Goal: Check status: Check status

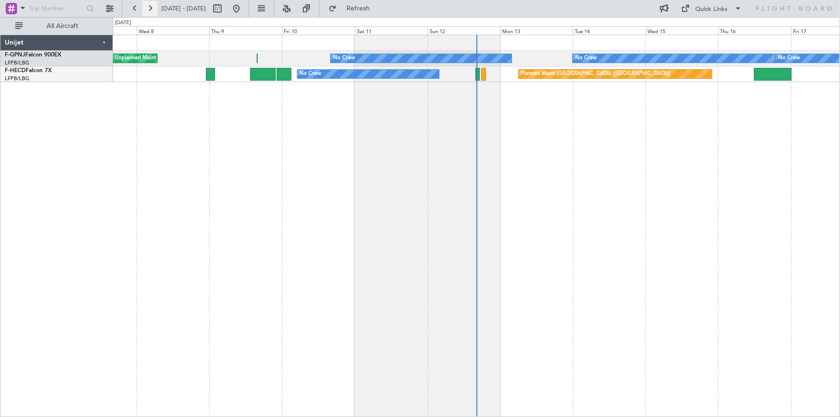
click at [150, 6] on button at bounding box center [149, 8] width 15 height 15
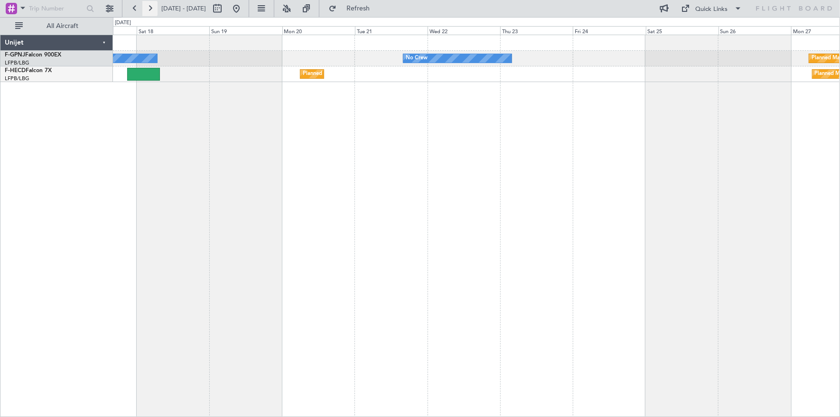
click at [150, 10] on button at bounding box center [149, 8] width 15 height 15
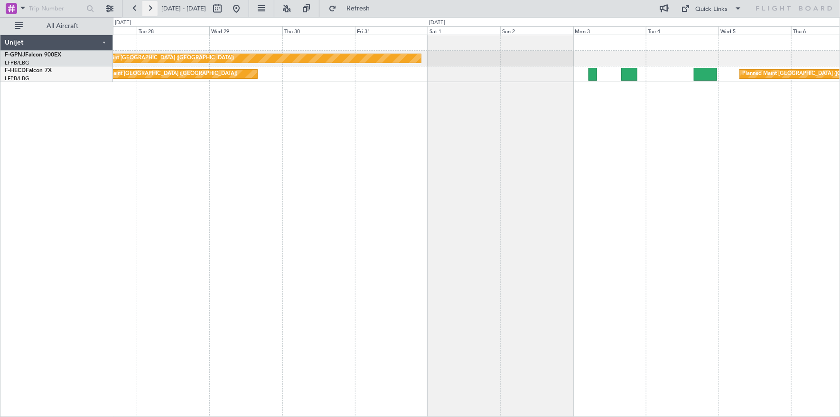
click at [149, 7] on button at bounding box center [149, 8] width 15 height 15
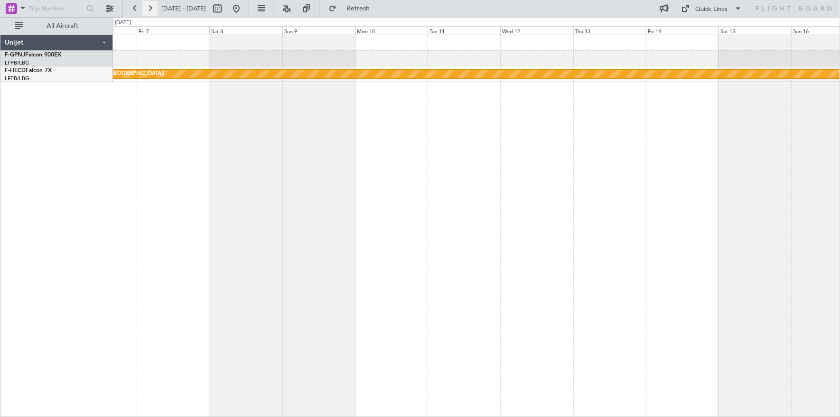
click at [149, 7] on button at bounding box center [149, 8] width 15 height 15
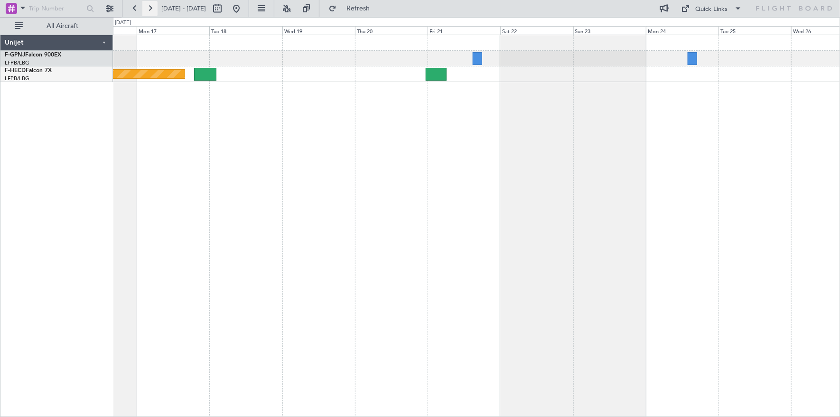
click at [148, 9] on button at bounding box center [149, 8] width 15 height 15
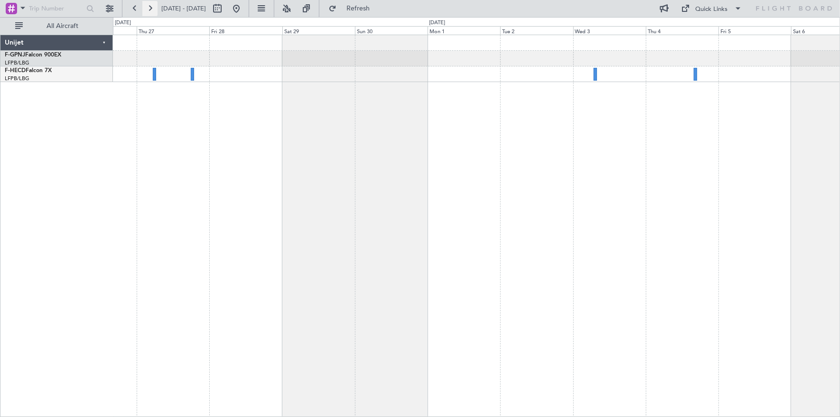
click at [148, 9] on button at bounding box center [149, 8] width 15 height 15
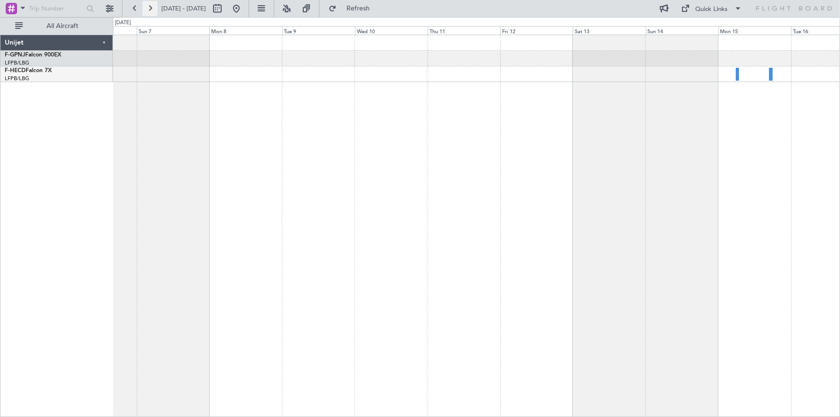
click at [148, 9] on button at bounding box center [149, 8] width 15 height 15
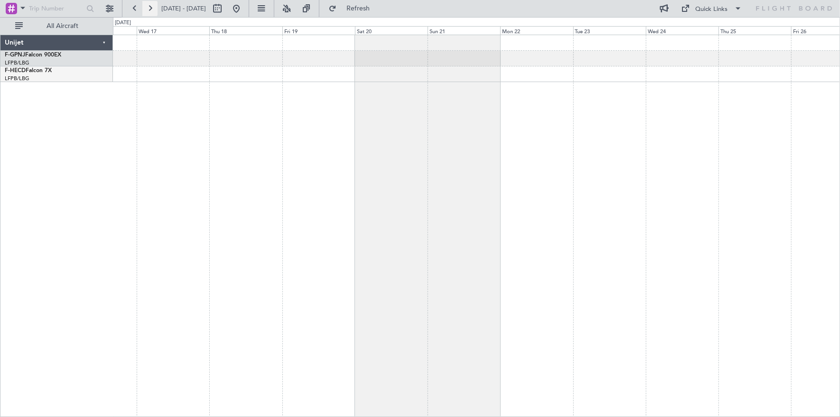
click at [148, 9] on button at bounding box center [149, 8] width 15 height 15
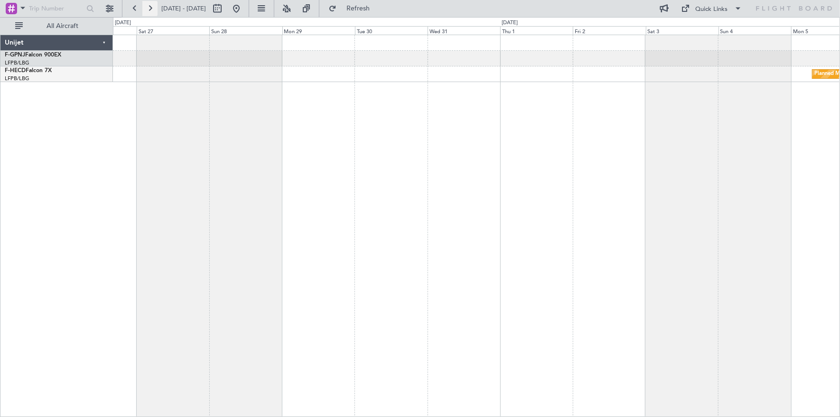
click at [148, 9] on button at bounding box center [149, 8] width 15 height 15
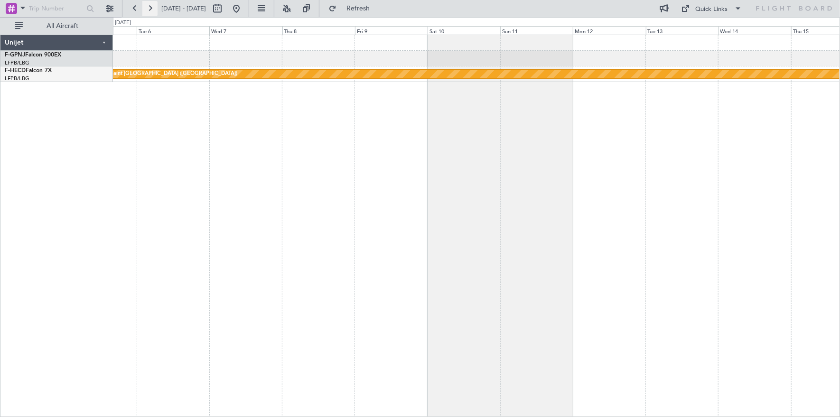
click at [148, 9] on button at bounding box center [149, 8] width 15 height 15
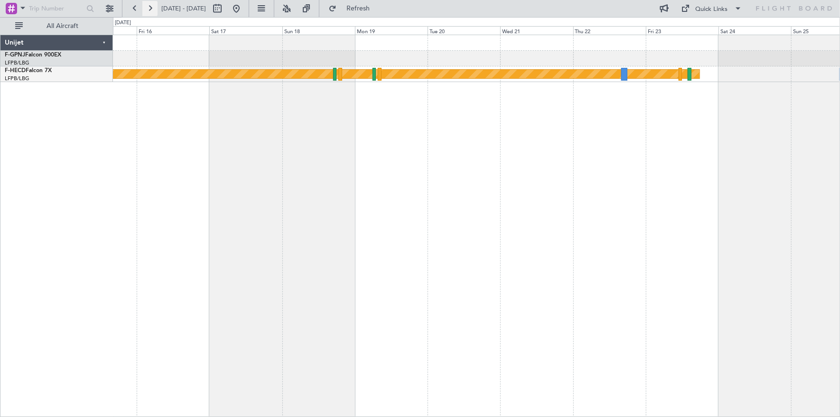
click at [148, 6] on button at bounding box center [149, 8] width 15 height 15
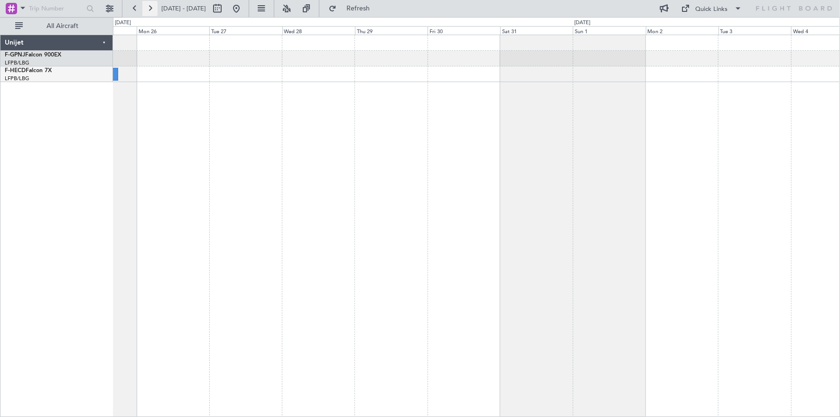
click at [148, 6] on button at bounding box center [149, 8] width 15 height 15
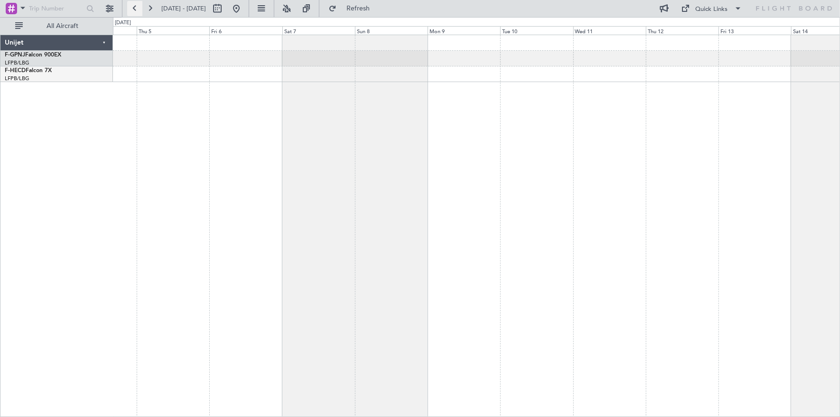
click at [132, 6] on button at bounding box center [134, 8] width 15 height 15
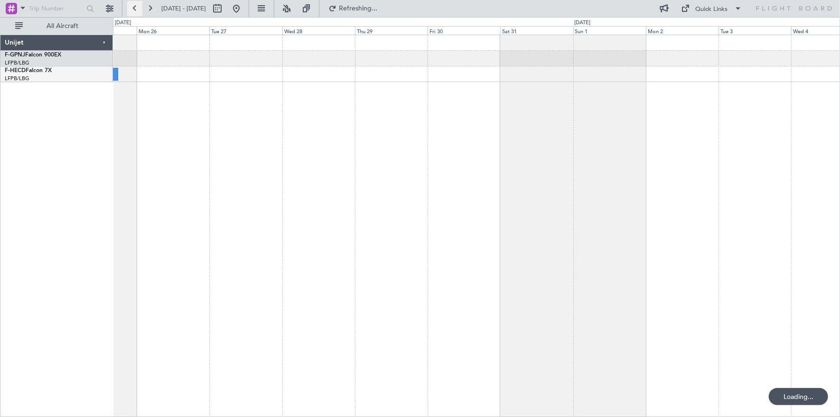
click at [132, 6] on button at bounding box center [134, 8] width 15 height 15
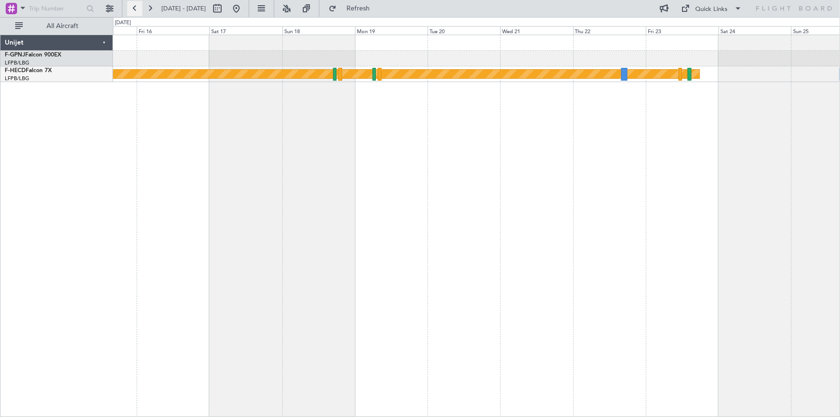
click at [132, 6] on button at bounding box center [134, 8] width 15 height 15
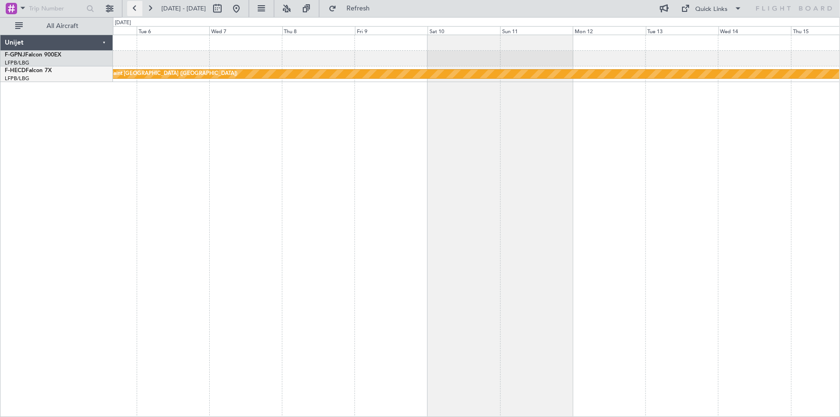
click at [132, 6] on button at bounding box center [134, 8] width 15 height 15
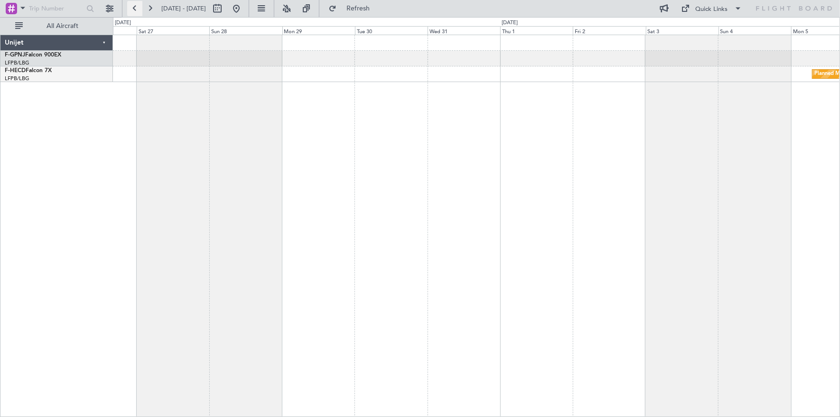
click at [132, 6] on button at bounding box center [134, 8] width 15 height 15
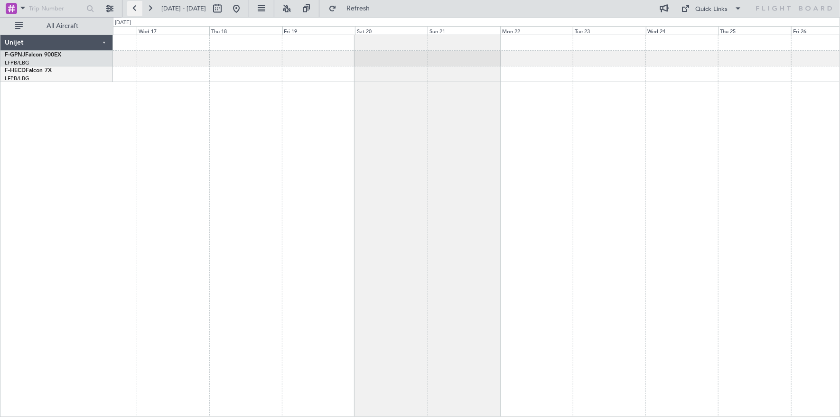
click at [132, 6] on button at bounding box center [134, 8] width 15 height 15
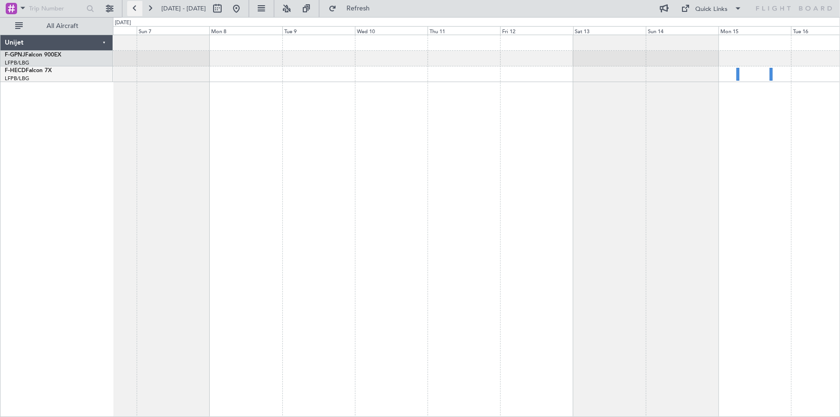
click at [132, 6] on button at bounding box center [134, 8] width 15 height 15
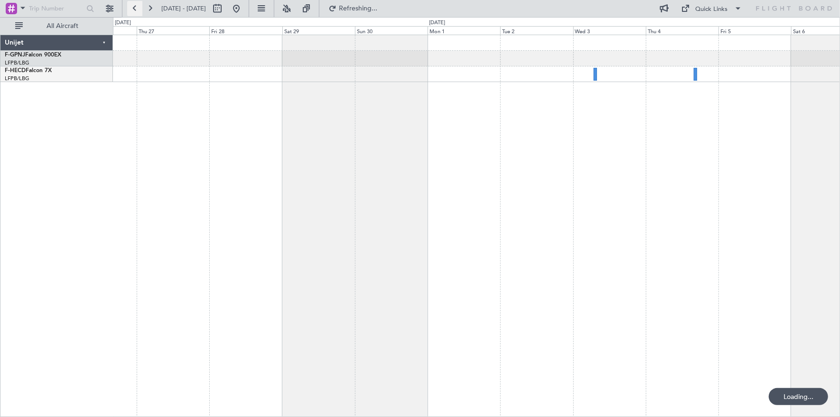
click at [132, 6] on button at bounding box center [134, 8] width 15 height 15
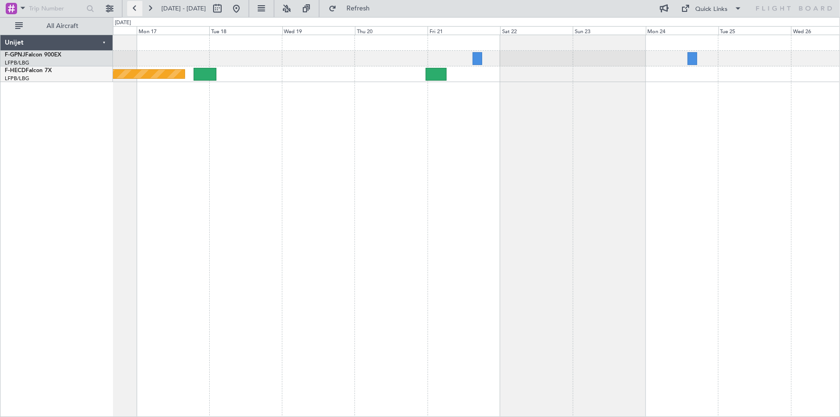
click at [132, 6] on button at bounding box center [134, 8] width 15 height 15
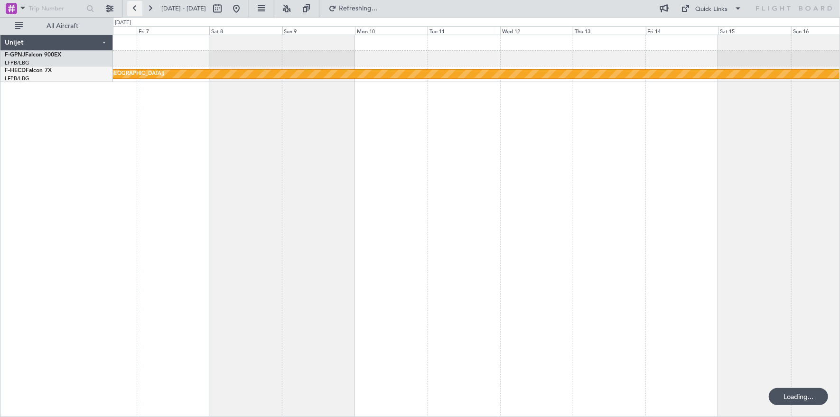
click at [132, 6] on button at bounding box center [134, 8] width 15 height 15
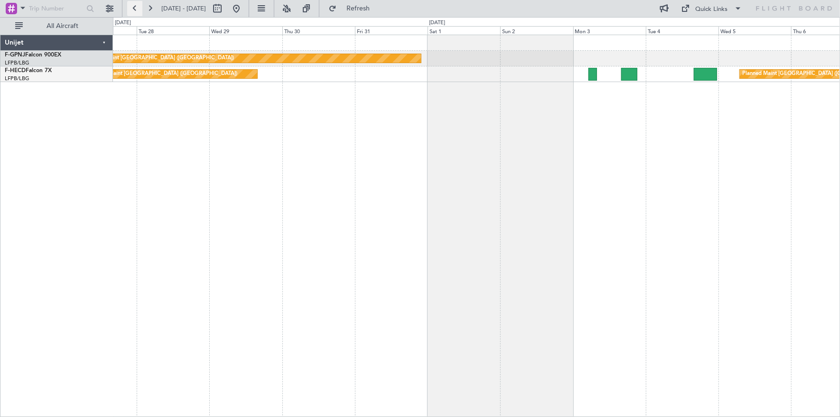
click at [132, 6] on button at bounding box center [134, 8] width 15 height 15
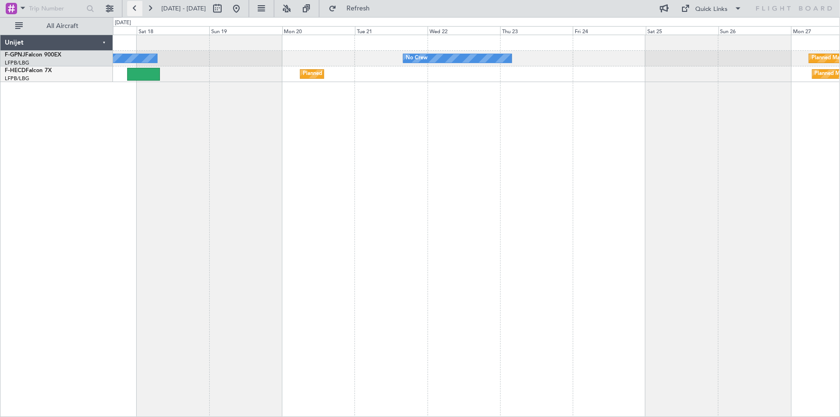
click at [132, 6] on button at bounding box center [134, 8] width 15 height 15
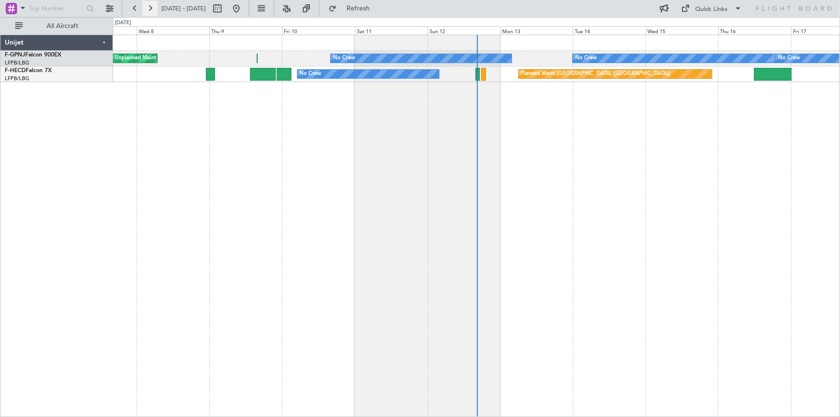
click at [150, 9] on button at bounding box center [149, 8] width 15 height 15
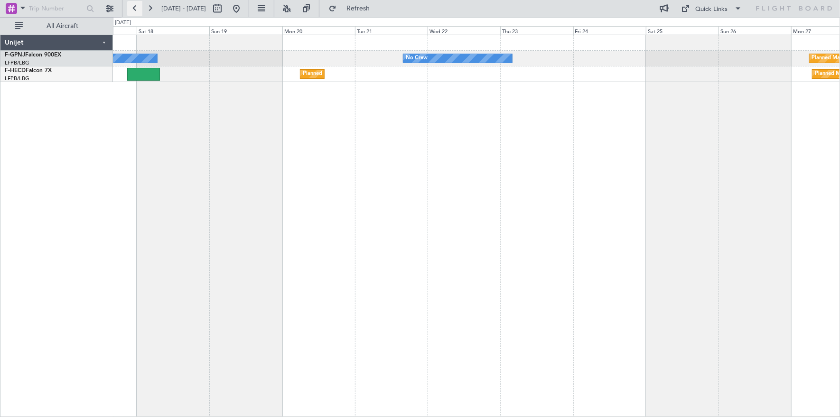
click at [138, 9] on button at bounding box center [134, 8] width 15 height 15
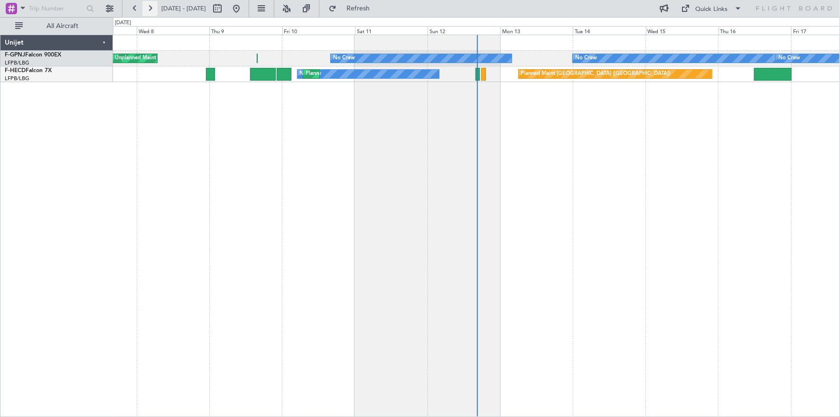
click at [149, 6] on button at bounding box center [149, 8] width 15 height 15
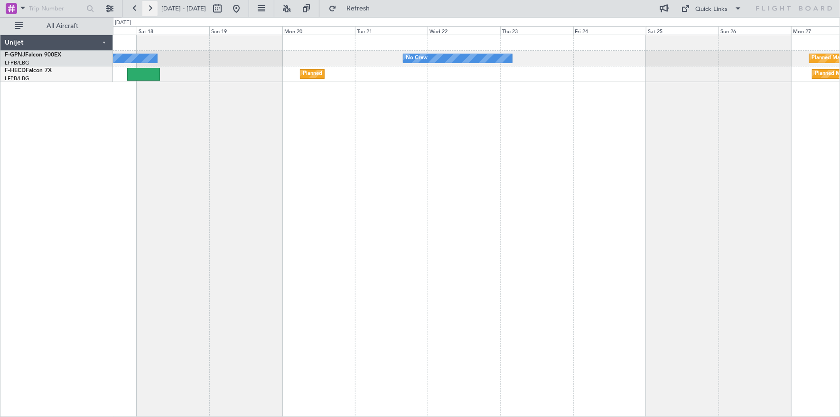
click at [149, 6] on button at bounding box center [149, 8] width 15 height 15
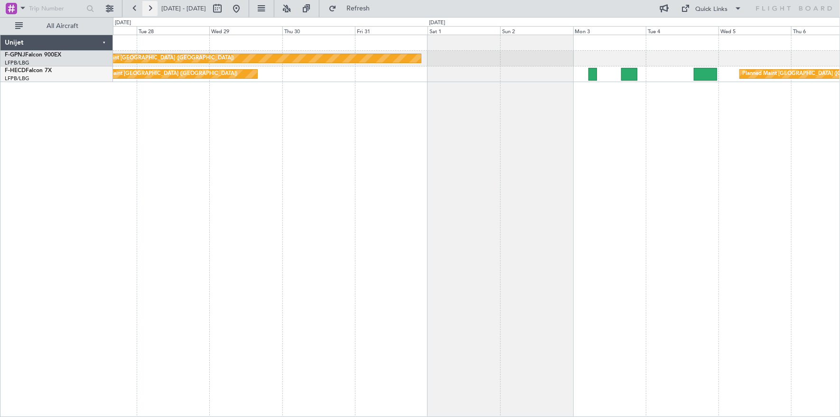
click at [149, 6] on button at bounding box center [149, 8] width 15 height 15
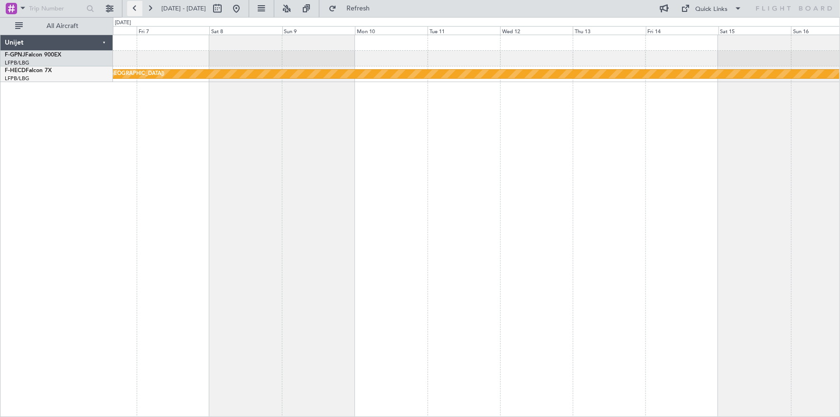
click at [138, 8] on button at bounding box center [134, 8] width 15 height 15
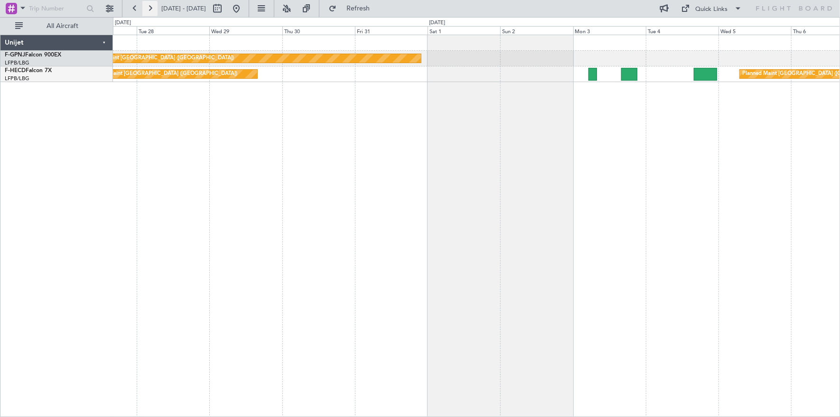
click at [150, 14] on button at bounding box center [149, 8] width 15 height 15
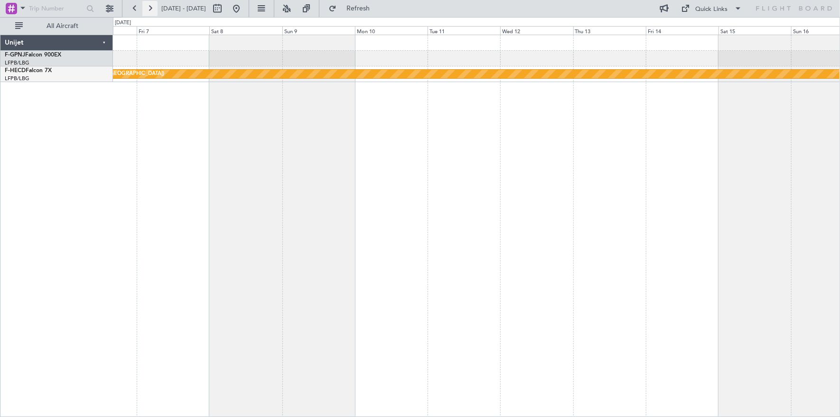
click at [150, 14] on button at bounding box center [149, 8] width 15 height 15
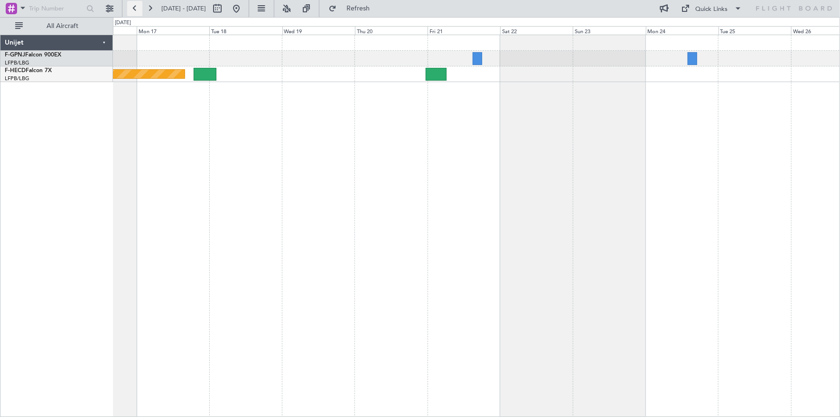
click at [133, 8] on button at bounding box center [134, 8] width 15 height 15
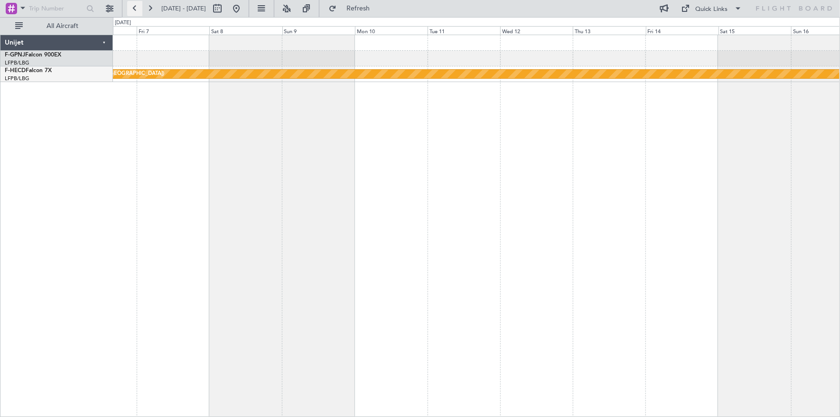
click at [133, 8] on button at bounding box center [134, 8] width 15 height 15
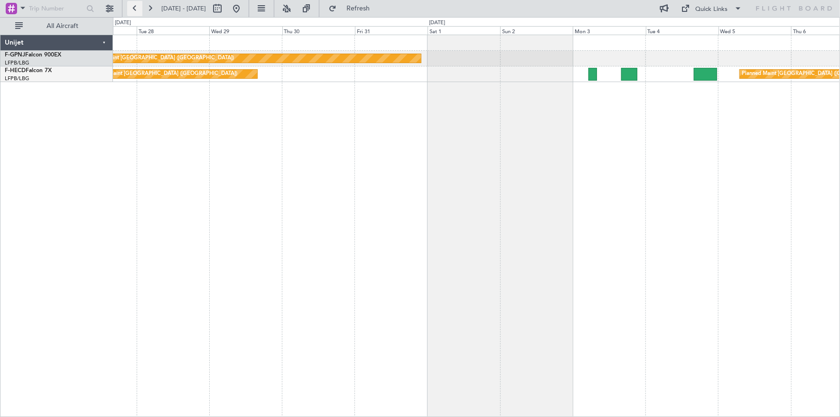
click at [133, 8] on button at bounding box center [134, 8] width 15 height 15
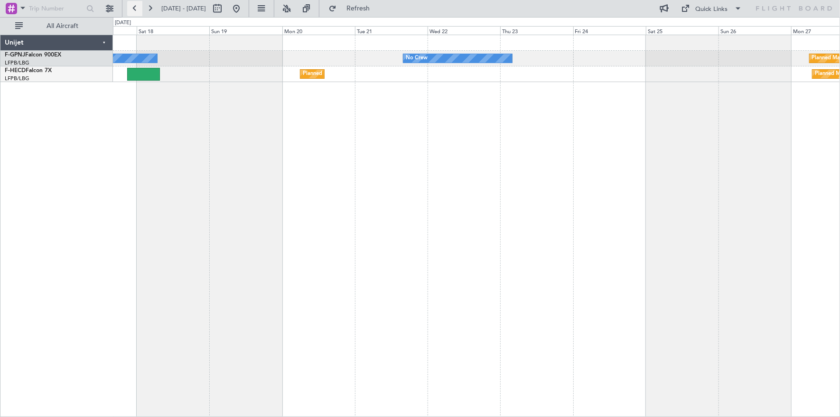
click at [133, 9] on button at bounding box center [134, 8] width 15 height 15
